Goal: Information Seeking & Learning: Learn about a topic

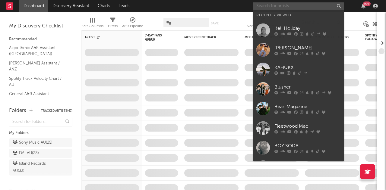
click at [277, 8] on input "text" at bounding box center [298, 6] width 90 height 8
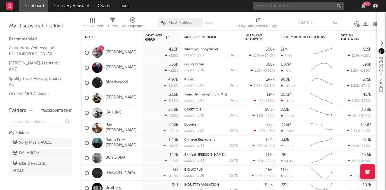
click at [280, 6] on input "text" at bounding box center [298, 6] width 90 height 8
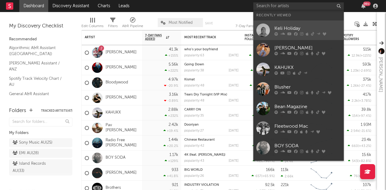
click at [283, 28] on div "Keli Holiday" at bounding box center [307, 28] width 66 height 7
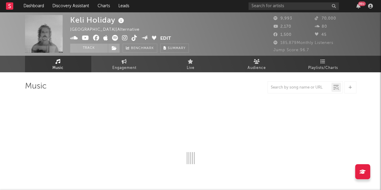
select select "6m"
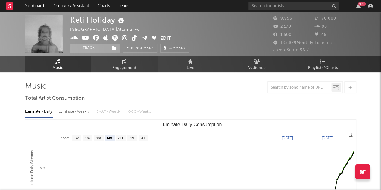
click at [114, 65] on span "Engagement" at bounding box center [124, 68] width 24 height 7
select select "1w"
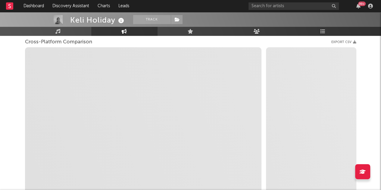
scroll to position [90, 0]
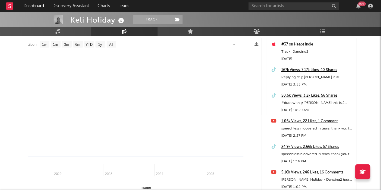
select select "1m"
